Goal: Transaction & Acquisition: Book appointment/travel/reservation

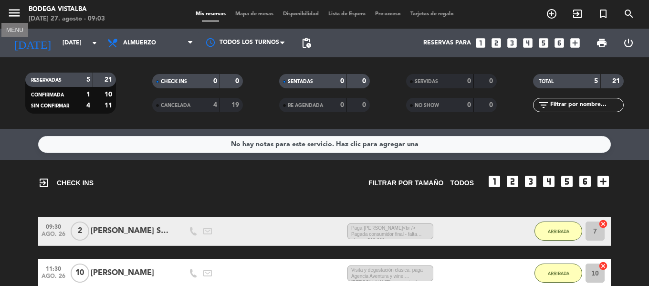
click at [10, 14] on icon "menu" at bounding box center [14, 13] width 14 height 14
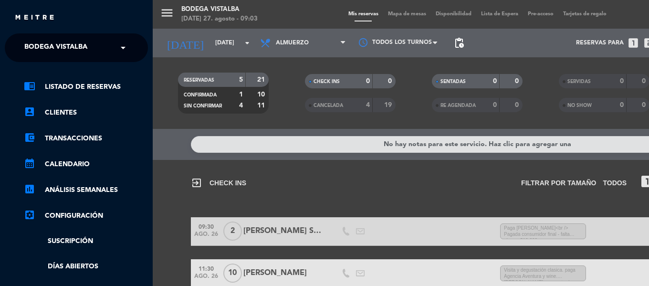
click at [150, 76] on div "chrome_reader_mode Listado de Reservas account_box Clientes account_balance_wal…" at bounding box center [76, 244] width 157 height 364
click at [545, 19] on div "menu BODEGA VISTALBA [DATE] 27. agosto - 09:03 Mis reservas Mapa de mesas Dispo…" at bounding box center [477, 143] width 649 height 286
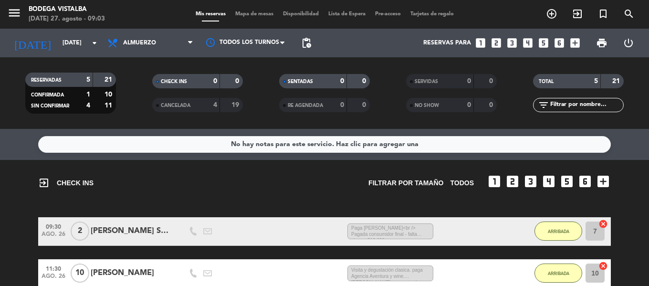
click at [498, 42] on icon "looks_two" at bounding box center [496, 43] width 12 height 12
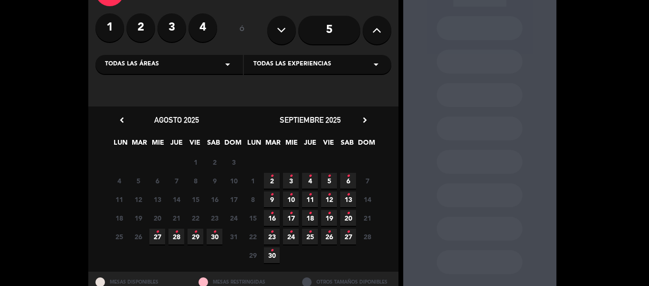
scroll to position [104, 0]
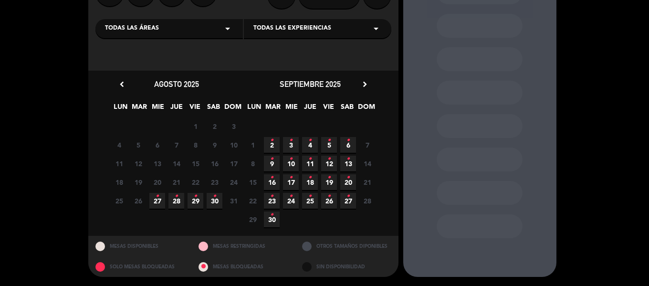
click at [158, 201] on icon "•" at bounding box center [156, 195] width 3 height 15
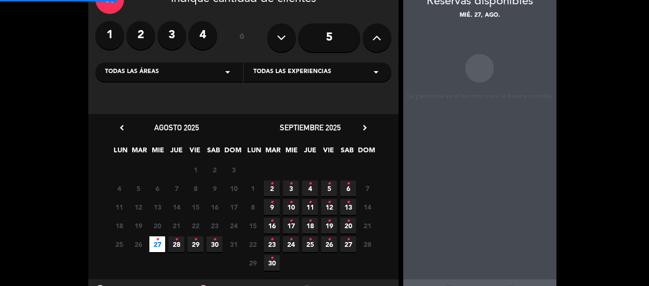
scroll to position [38, 0]
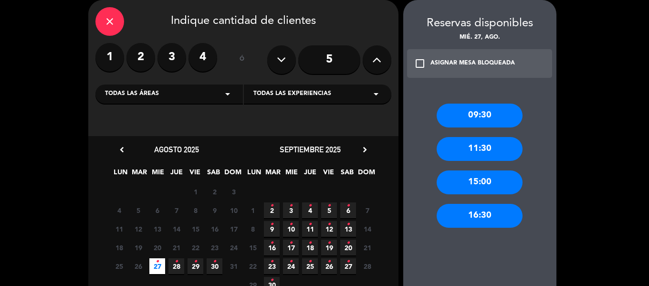
click at [490, 145] on div "11:30" at bounding box center [479, 149] width 86 height 24
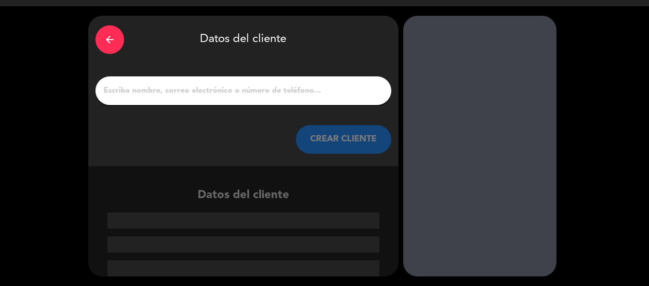
scroll to position [22, 0]
paste input "Juan Manuel pestaña"
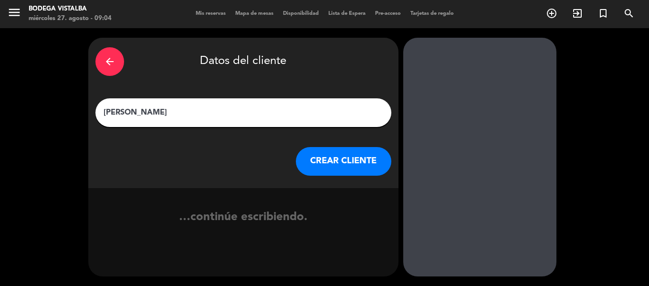
scroll to position [0, 0]
type input "Juan Manuel pestaña"
click at [331, 163] on button "CREAR CLIENTE" at bounding box center [343, 161] width 95 height 29
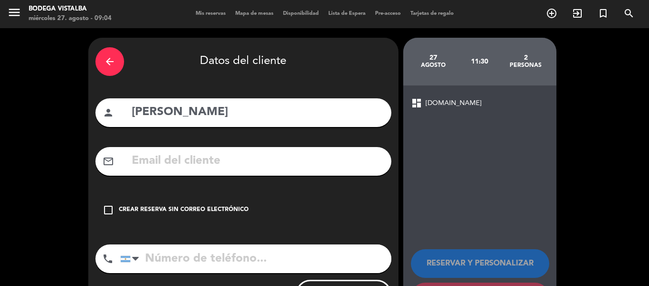
paste input "2355552387"
type input "2355552387"
click at [221, 203] on div "check_box_outline_blank Crear reserva sin correo electrónico" at bounding box center [243, 210] width 296 height 29
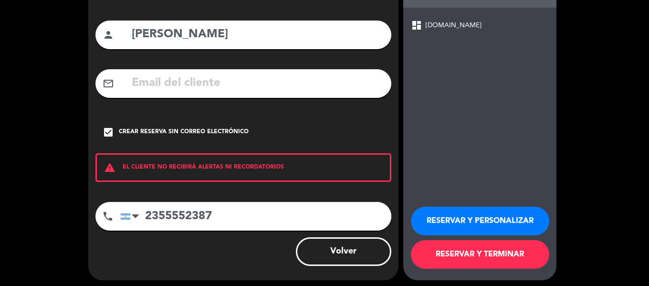
scroll to position [82, 0]
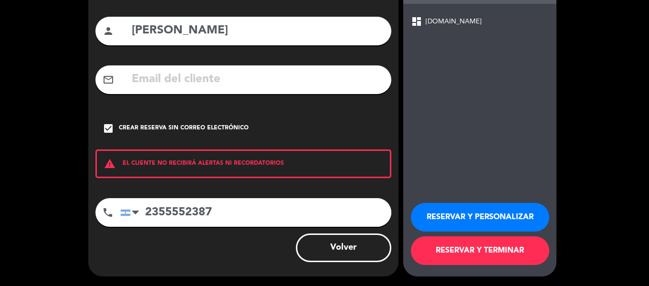
click at [505, 217] on button "RESERVAR Y PERSONALIZAR" at bounding box center [480, 217] width 138 height 29
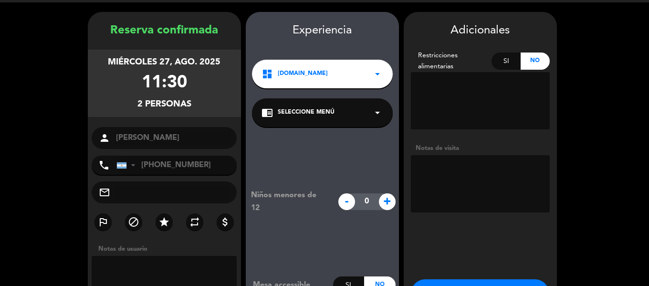
scroll to position [48, 0]
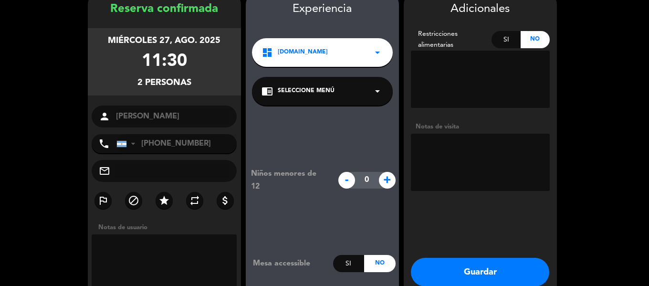
click at [476, 265] on button "Guardar" at bounding box center [480, 272] width 138 height 29
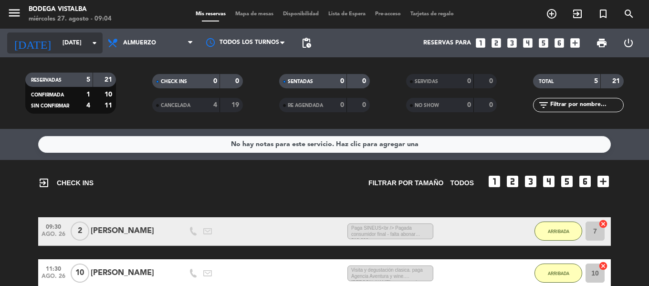
click at [78, 48] on input "[DATE]" at bounding box center [98, 43] width 81 height 16
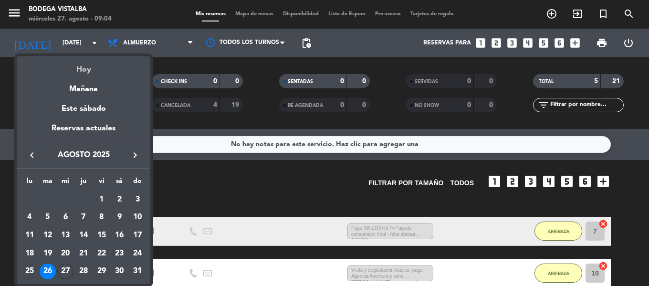
click at [78, 61] on div "Hoy" at bounding box center [84, 66] width 134 height 20
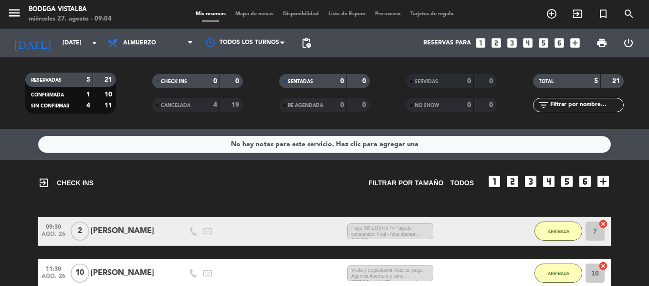
type input "mié. 27 ago."
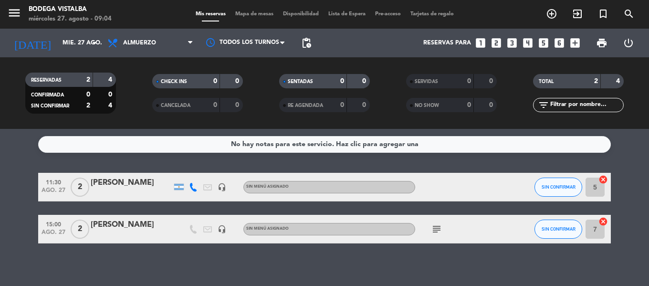
drag, startPoint x: 436, startPoint y: 230, endPoint x: 335, endPoint y: 228, distance: 101.6
click at [436, 230] on icon "subject" at bounding box center [436, 228] width 11 height 11
click at [381, 266] on div "No hay notas para este servicio. Haz clic para agregar una 11:30 ago. 27 2 Juan…" at bounding box center [324, 207] width 649 height 157
